Goal: Find specific page/section: Find specific page/section

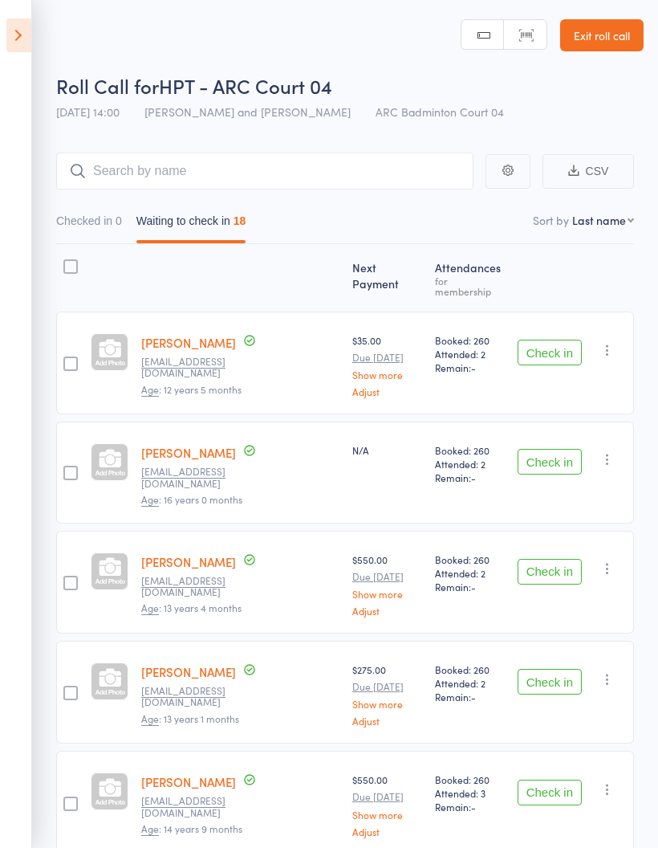
click at [18, 34] on icon at bounding box center [18, 35] width 25 height 34
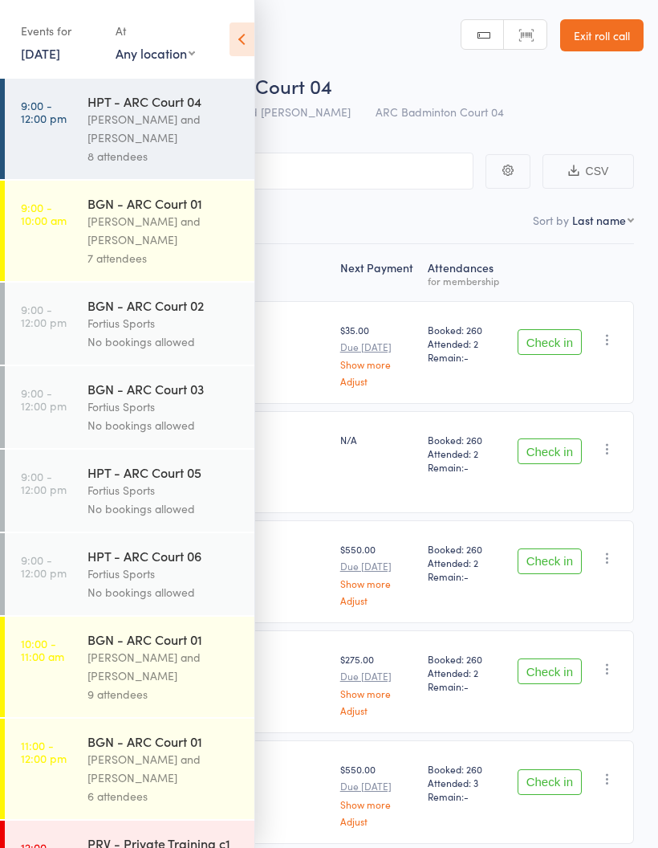
click at [248, 48] on icon at bounding box center [242, 39] width 25 height 34
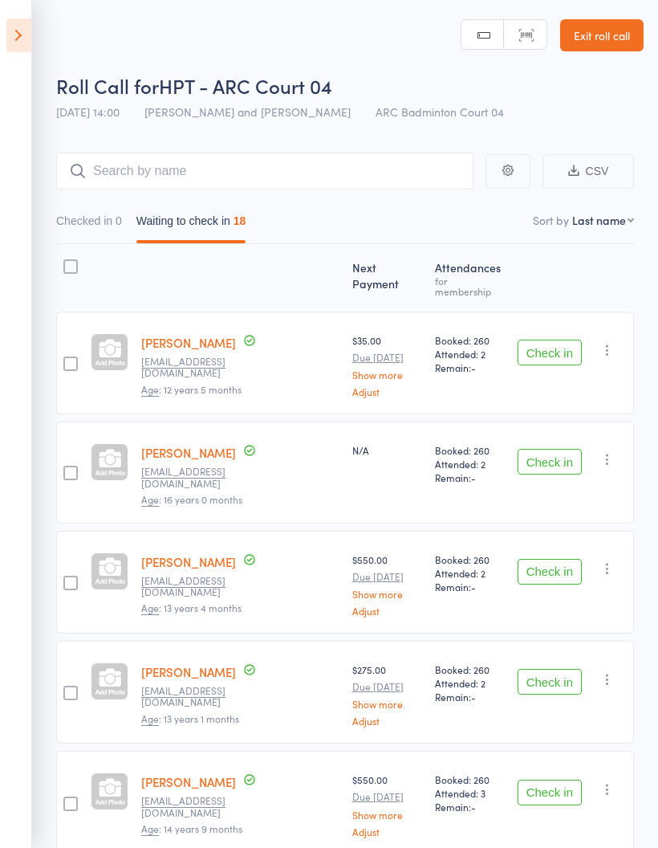
click at [20, 47] on icon at bounding box center [18, 35] width 25 height 34
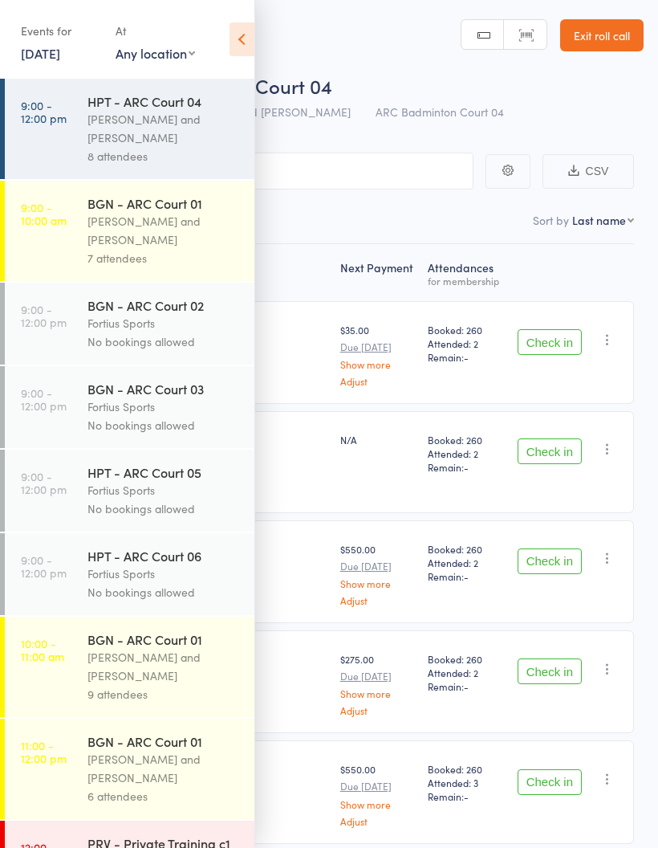
click at [241, 36] on icon at bounding box center [242, 39] width 25 height 34
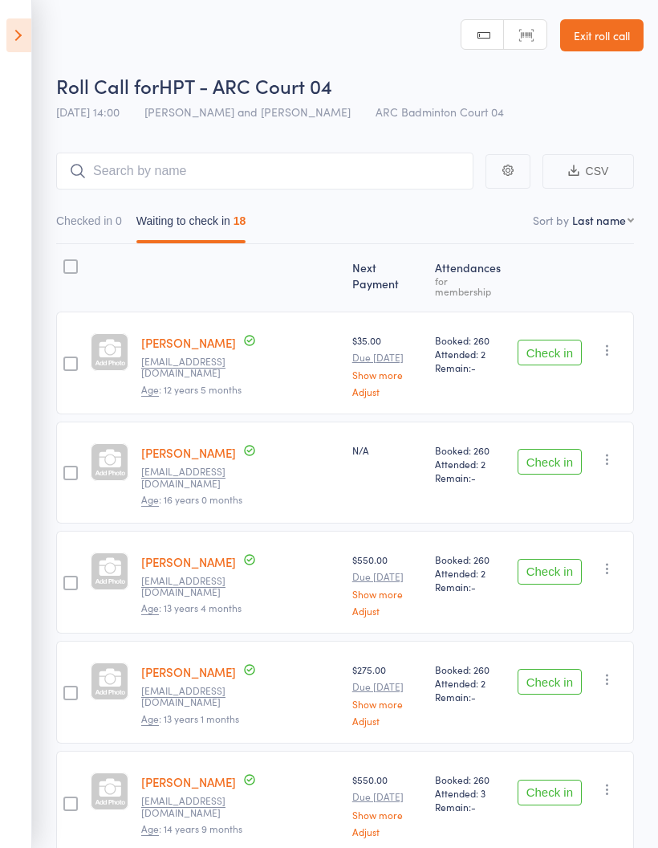
click at [31, 32] on icon at bounding box center [18, 35] width 25 height 34
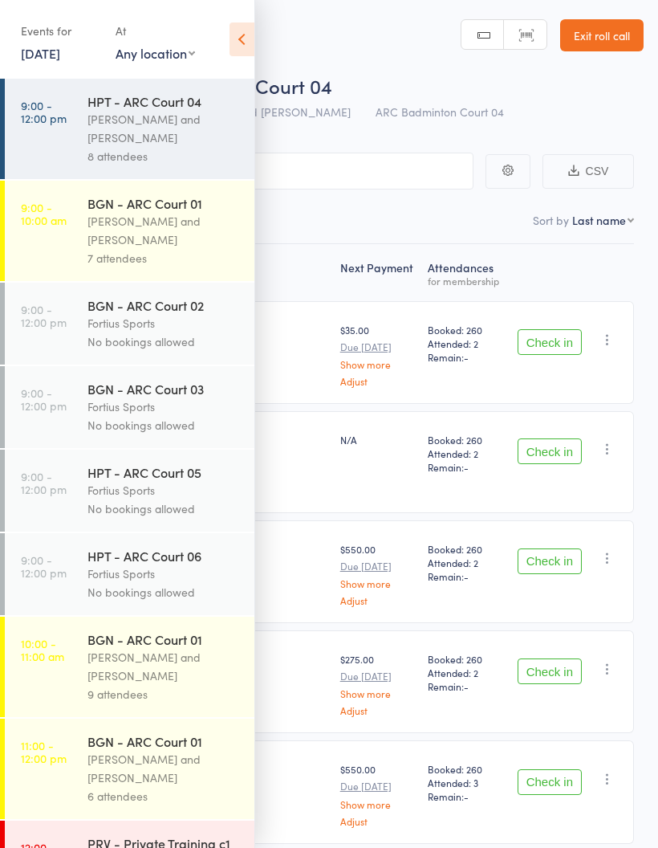
click at [165, 145] on div "[PERSON_NAME] and [PERSON_NAME]" at bounding box center [164, 128] width 153 height 37
click at [245, 43] on icon at bounding box center [242, 39] width 25 height 34
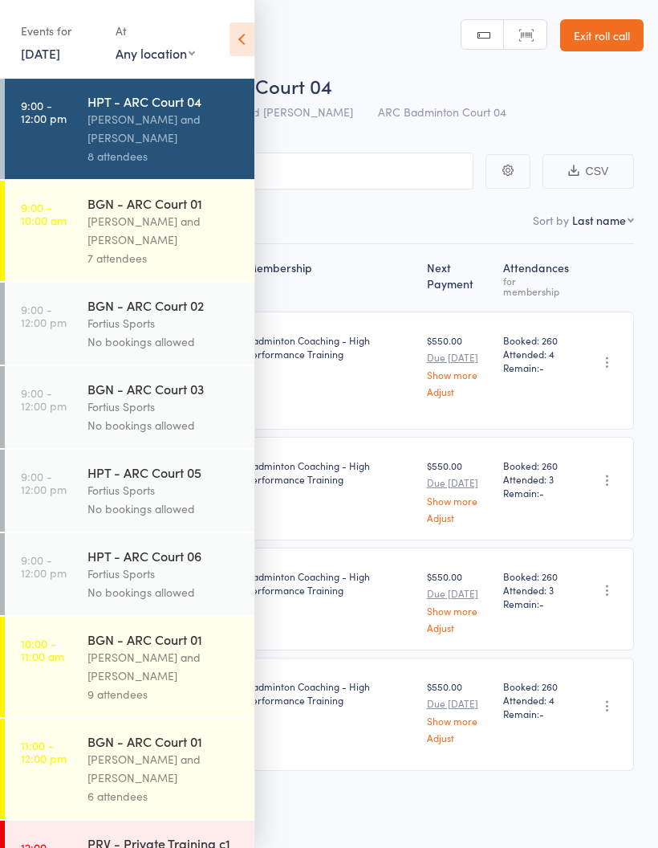
click at [185, 142] on div "[PERSON_NAME] and [PERSON_NAME]" at bounding box center [164, 128] width 153 height 37
click at [247, 40] on icon at bounding box center [242, 39] width 25 height 34
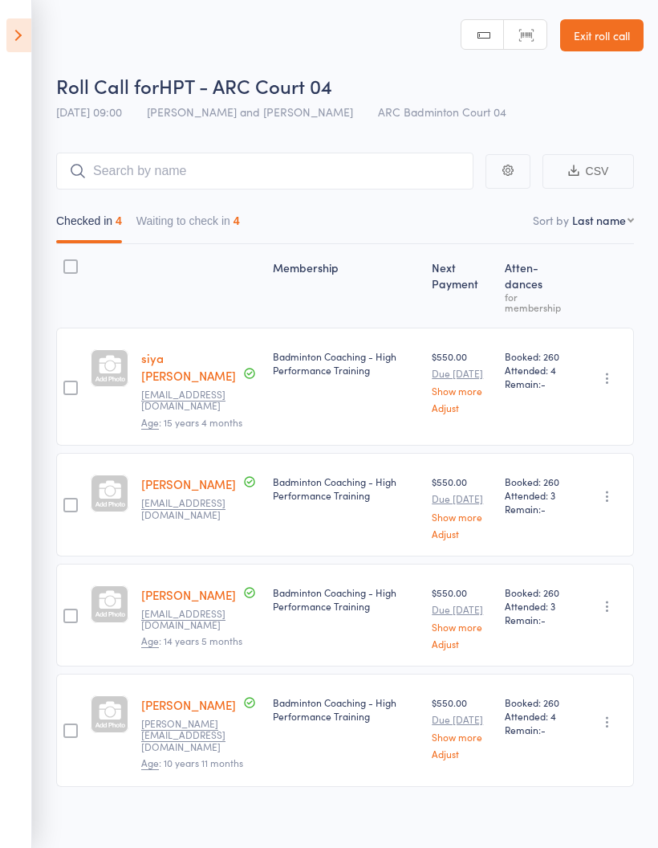
click at [225, 220] on button "Waiting to check in 4" at bounding box center [189, 224] width 104 height 37
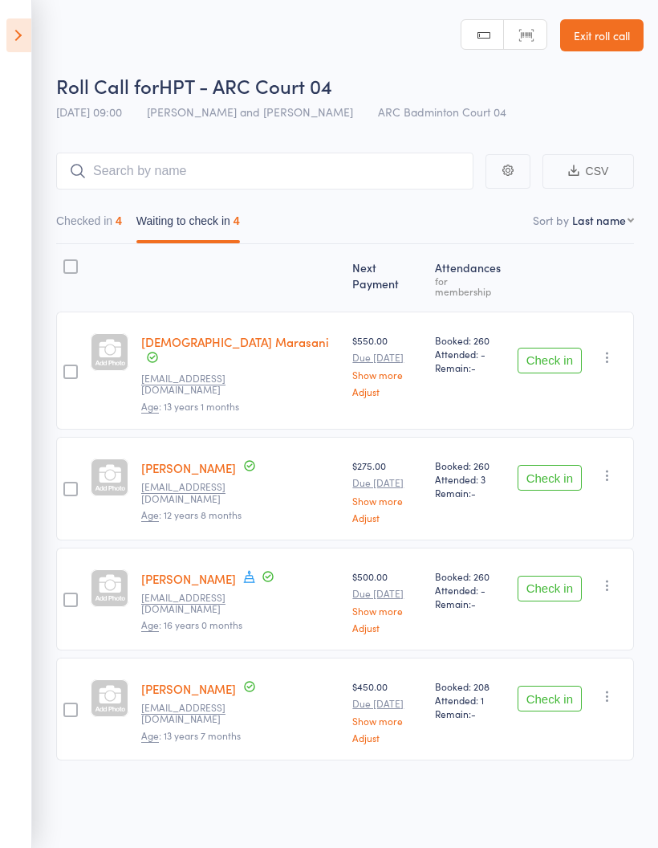
click at [93, 208] on button "Checked in 4" at bounding box center [89, 224] width 66 height 37
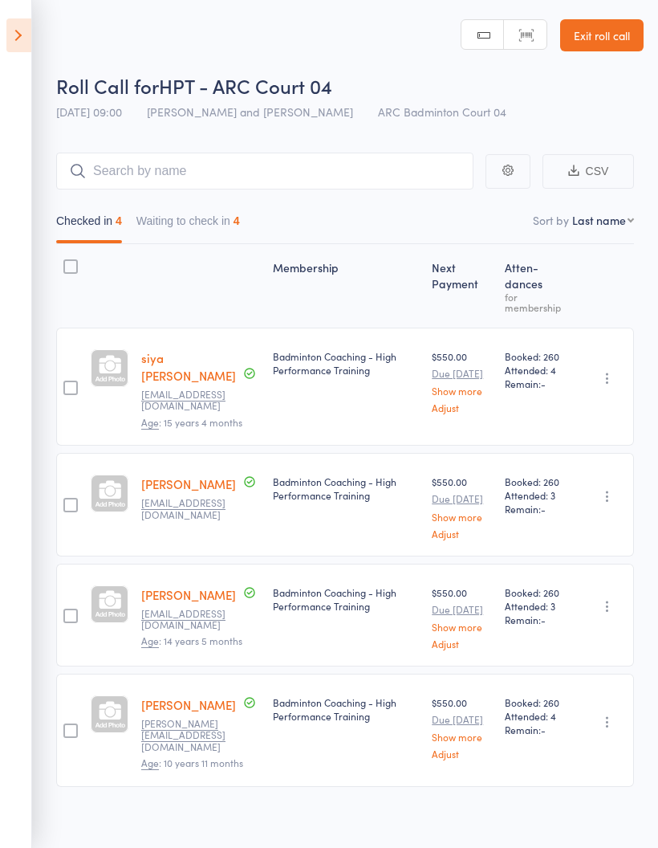
click at [30, 49] on icon at bounding box center [18, 35] width 25 height 34
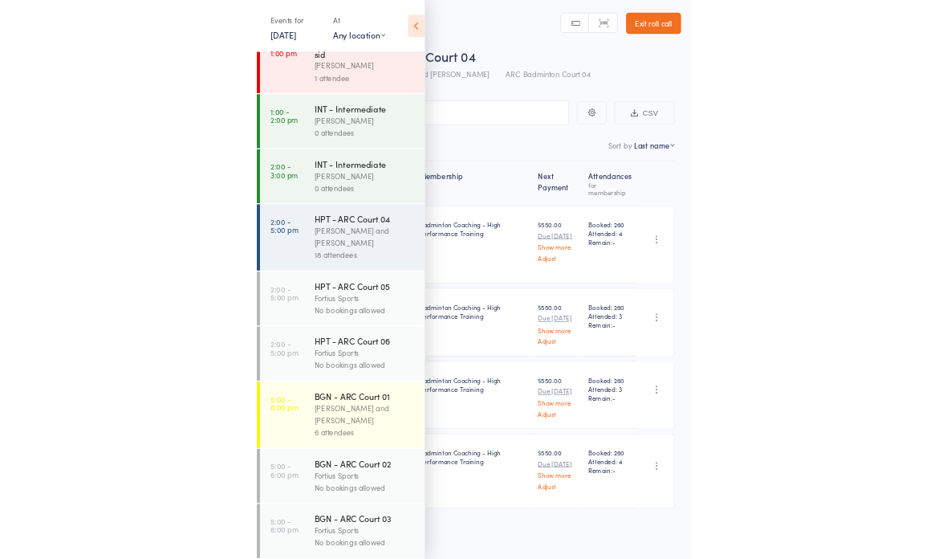
scroll to position [808, 0]
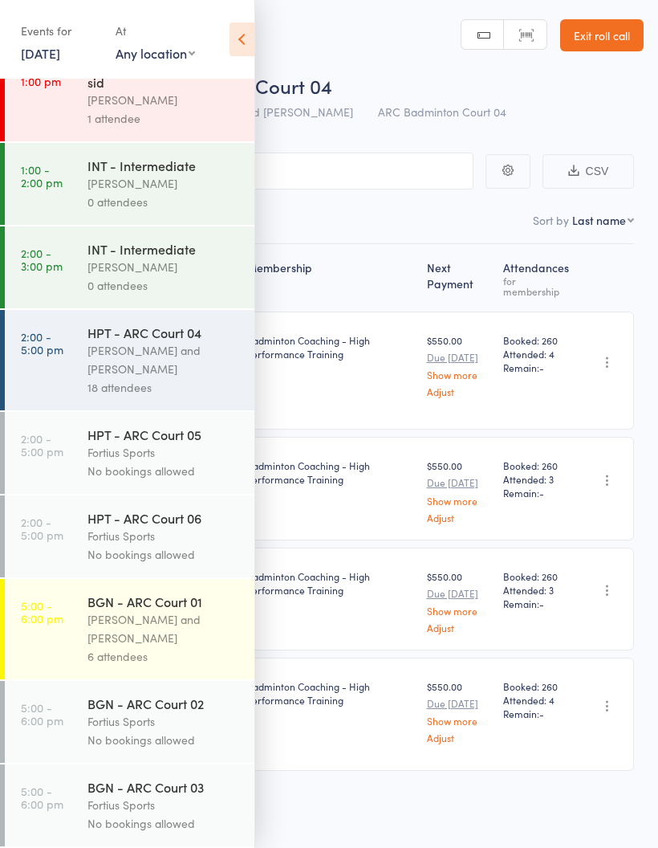
click at [122, 622] on div "[PERSON_NAME] and [PERSON_NAME]" at bounding box center [164, 628] width 153 height 37
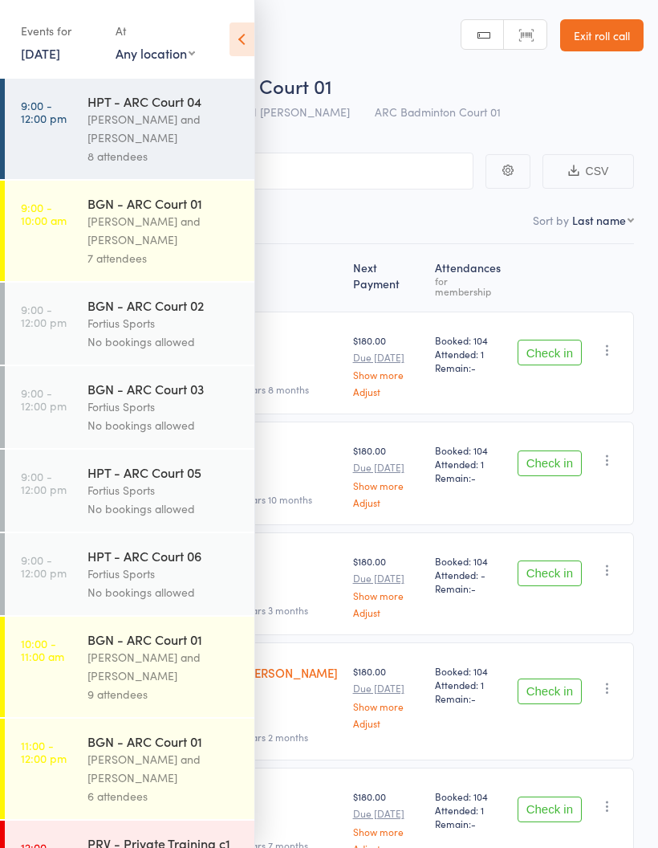
click at [238, 47] on icon at bounding box center [242, 39] width 25 height 34
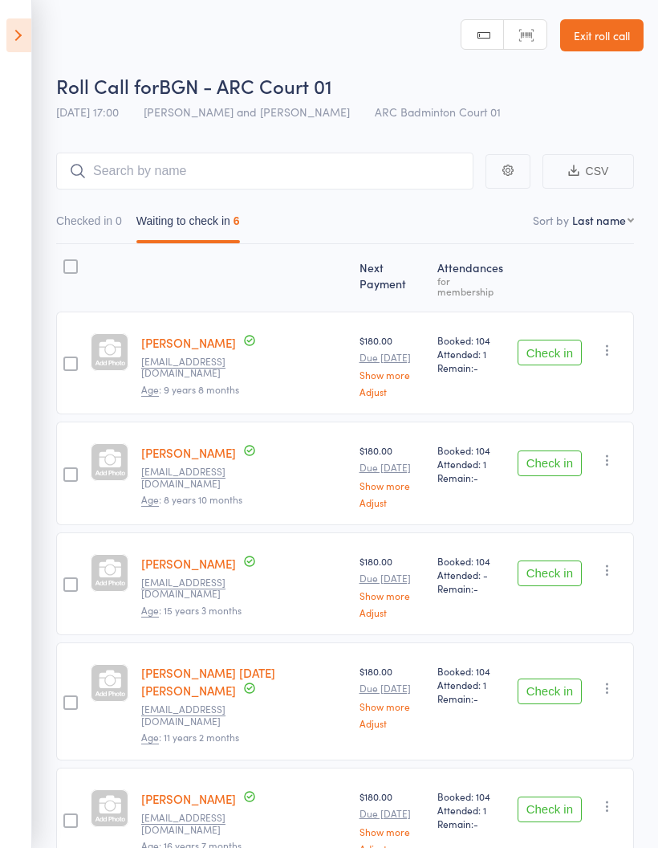
click at [122, 222] on div "0" at bounding box center [119, 220] width 6 height 13
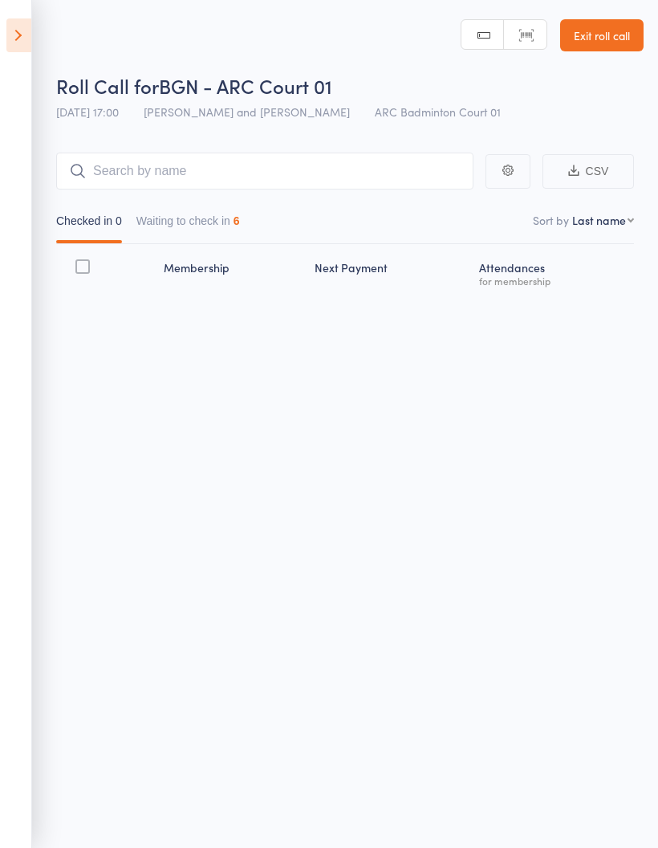
click at [222, 218] on button "Waiting to check in 6" at bounding box center [189, 224] width 104 height 37
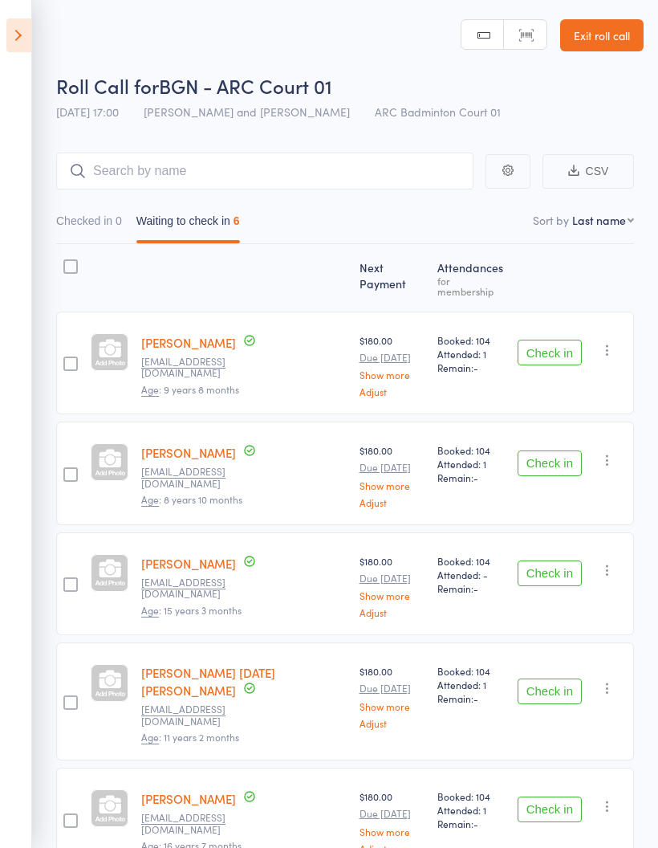
click at [24, 31] on icon at bounding box center [18, 35] width 25 height 34
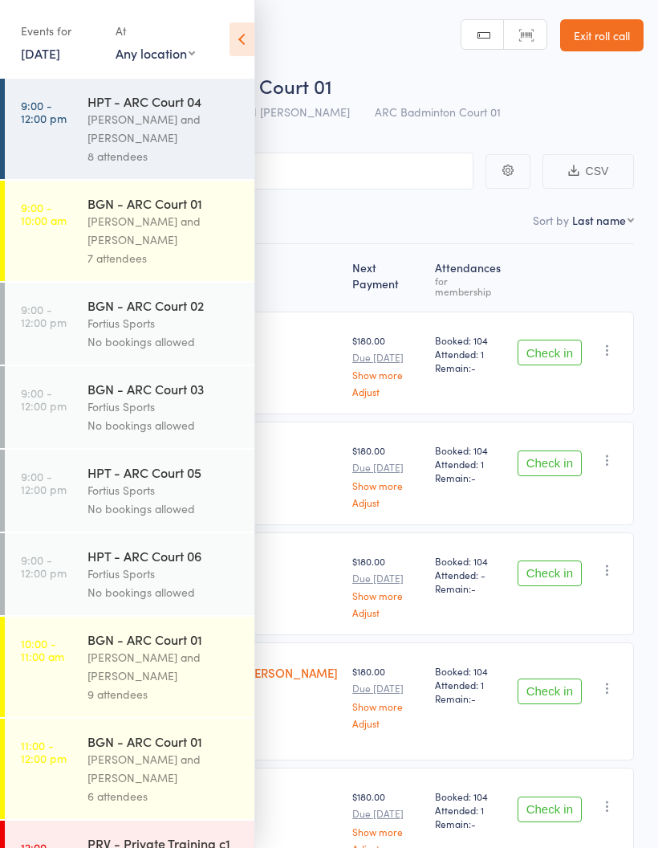
click at [241, 38] on icon at bounding box center [242, 39] width 25 height 34
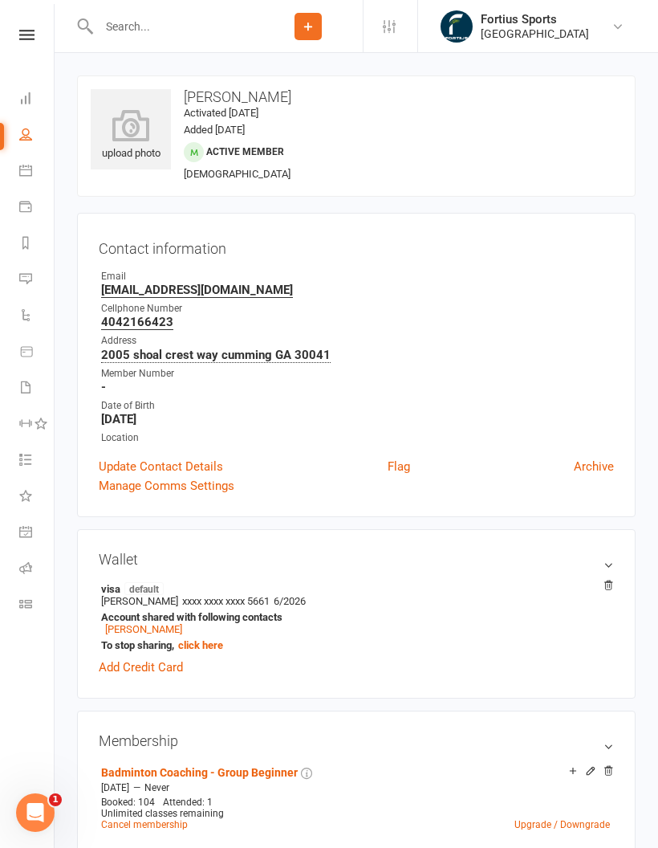
click at [196, 35] on input "text" at bounding box center [174, 26] width 160 height 22
type input "S"
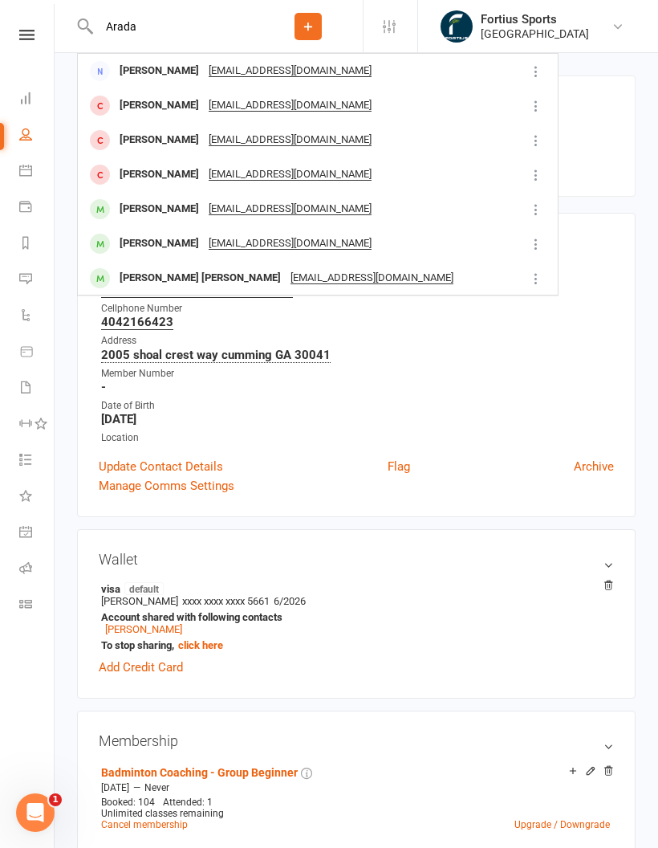
type input "Arada"
click at [179, 231] on div "Aradhanasree Raghuram ambiram12@gmail.com" at bounding box center [302, 243] width 446 height 33
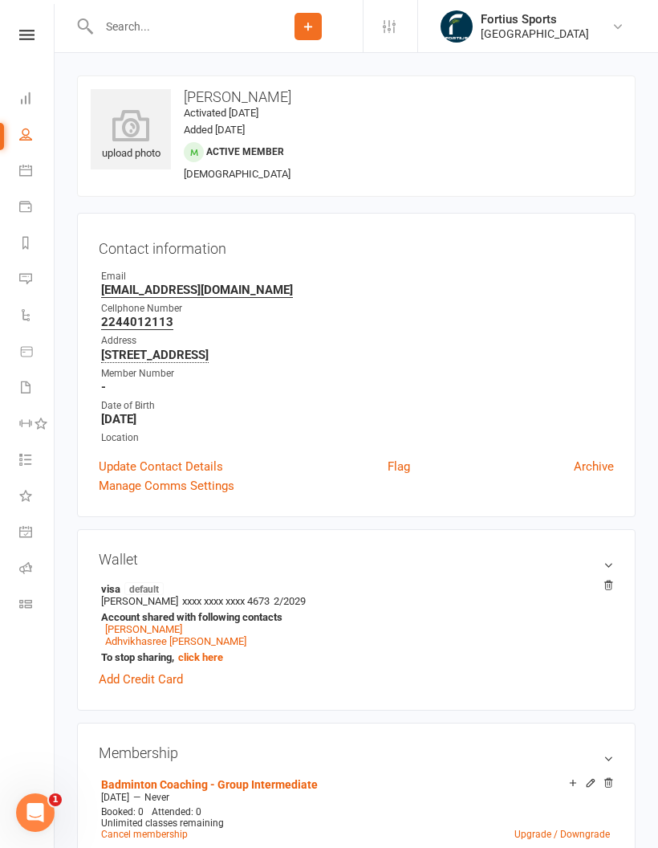
click at [184, 30] on input "text" at bounding box center [174, 26] width 160 height 22
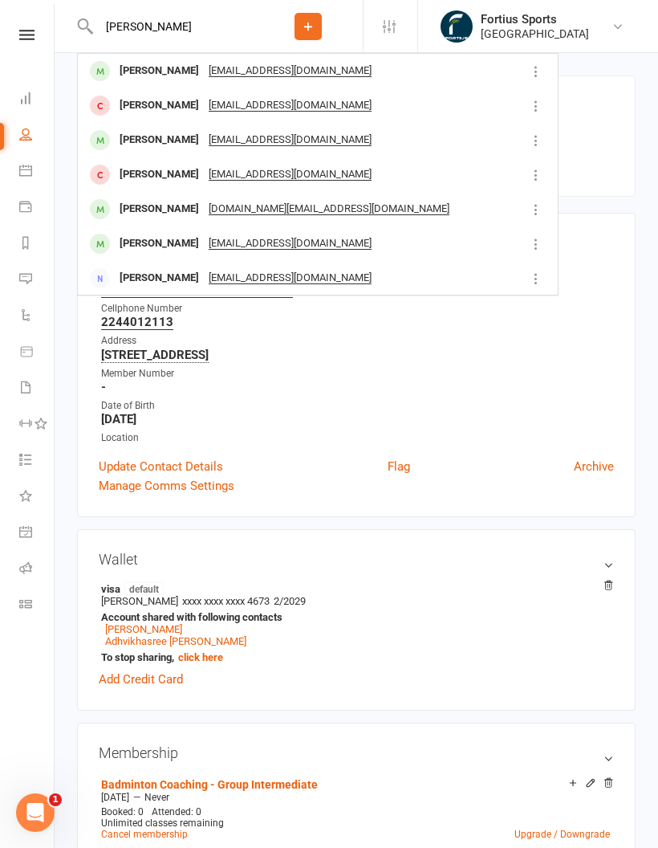
type input "Sudiksha"
click at [230, 65] on div "suneelsalini@gmail.com" at bounding box center [290, 70] width 173 height 23
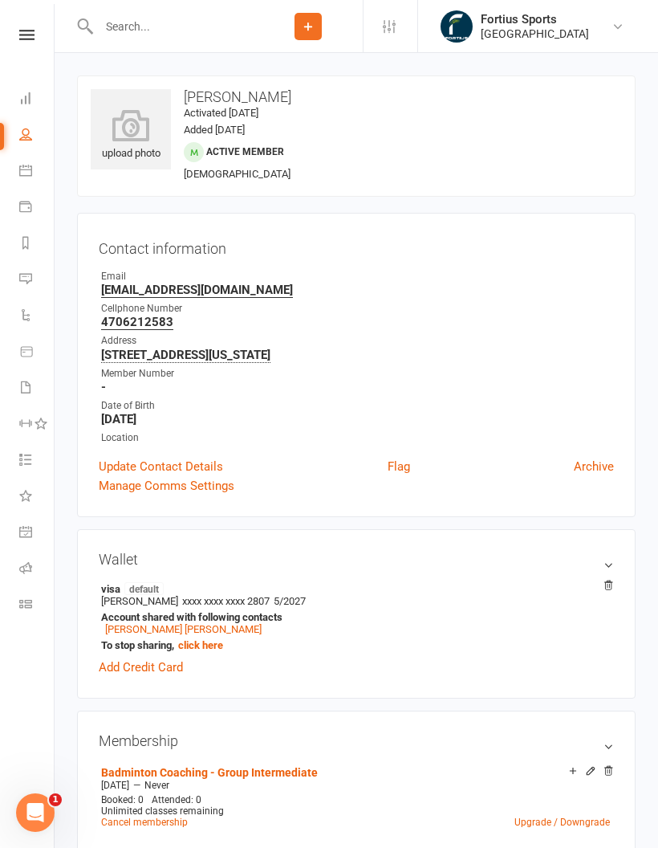
click at [199, 16] on input "text" at bounding box center [174, 26] width 160 height 22
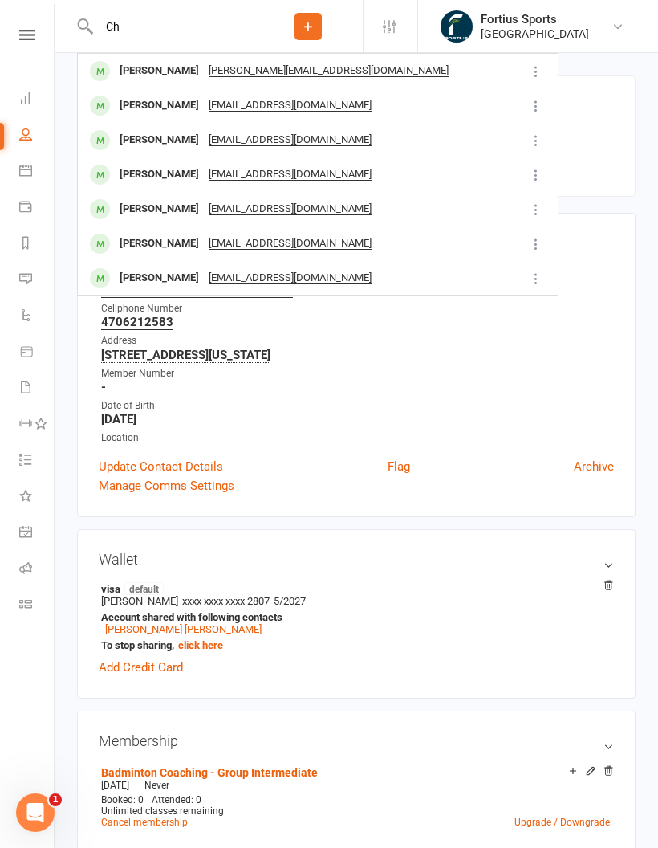
type input "C"
